Goal: Find specific page/section: Find specific page/section

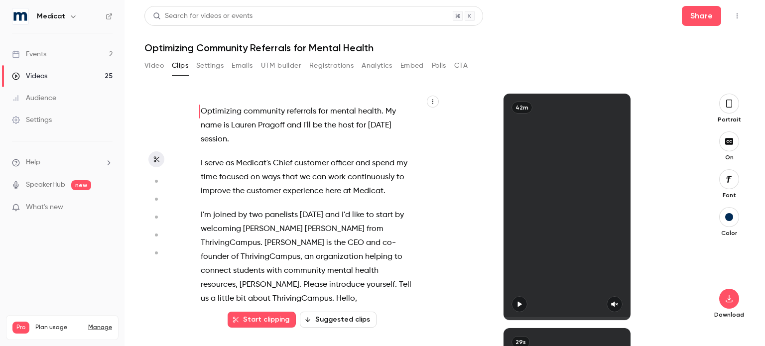
click at [41, 55] on div "Events" at bounding box center [29, 54] width 34 height 10
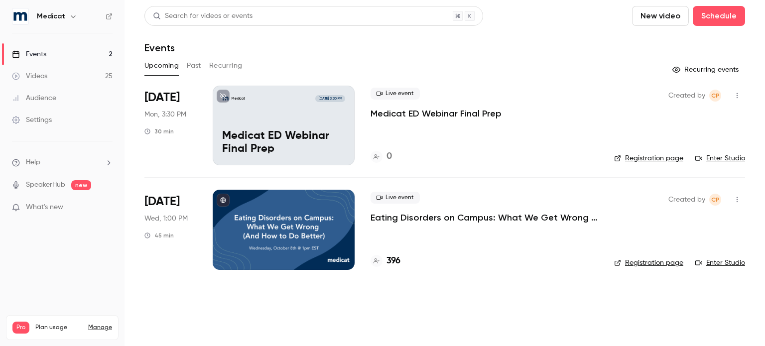
click at [392, 264] on h4 "396" at bounding box center [394, 261] width 14 height 13
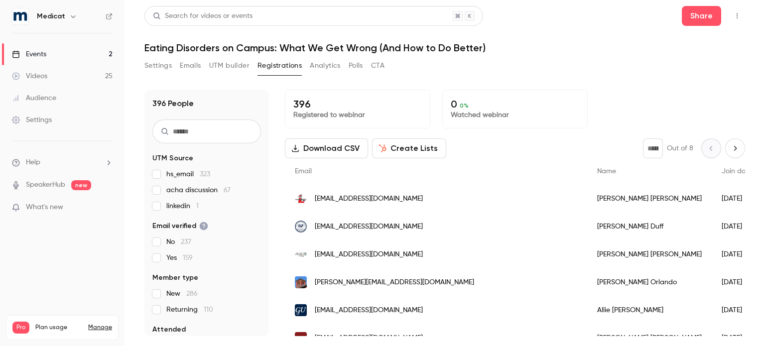
click at [175, 205] on span "linkedin 1" at bounding box center [182, 206] width 32 height 10
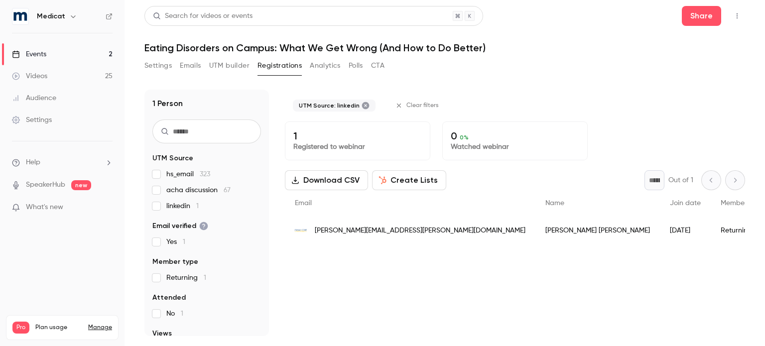
click at [171, 206] on span "linkedin 1" at bounding box center [182, 206] width 32 height 10
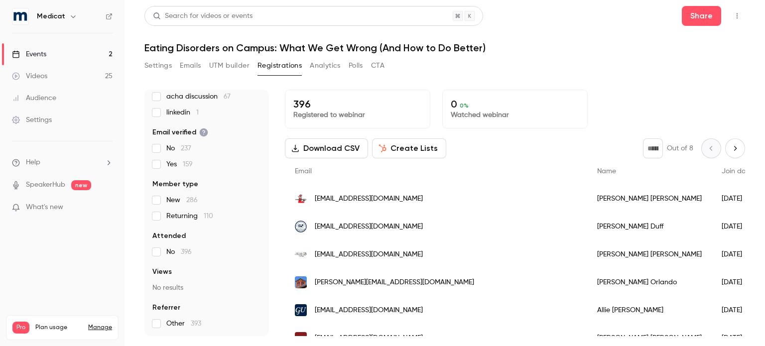
scroll to position [94, 0]
click at [45, 53] on div "Events" at bounding box center [29, 54] width 34 height 10
